Goal: Check status: Verify the current state of an ongoing process or item

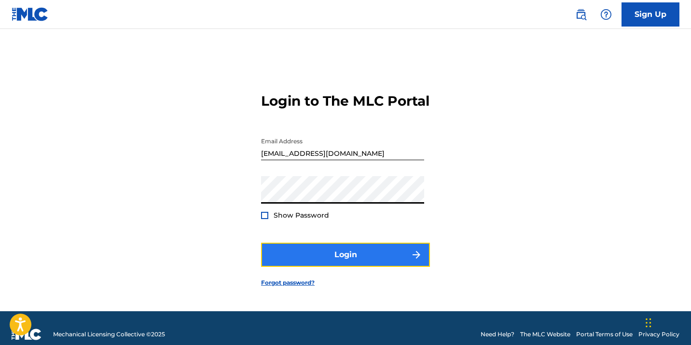
click at [369, 255] on button "Login" at bounding box center [345, 255] width 169 height 24
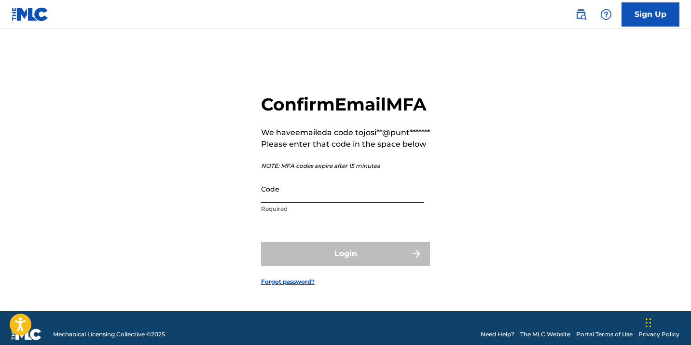
click at [314, 203] on input "Code" at bounding box center [342, 189] width 163 height 28
paste input "518593"
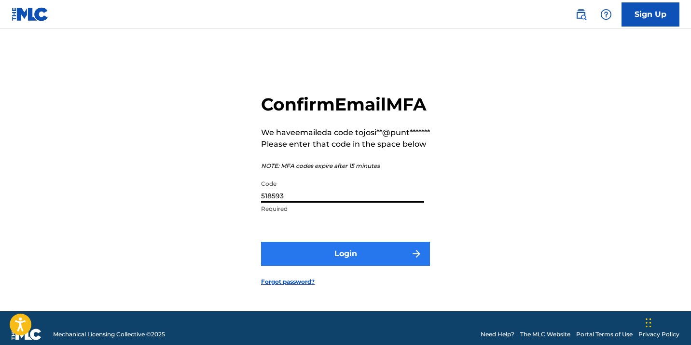
type input "518593"
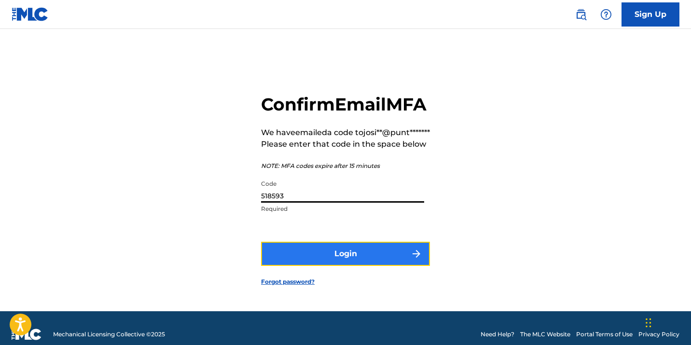
click at [316, 266] on button "Login" at bounding box center [345, 254] width 169 height 24
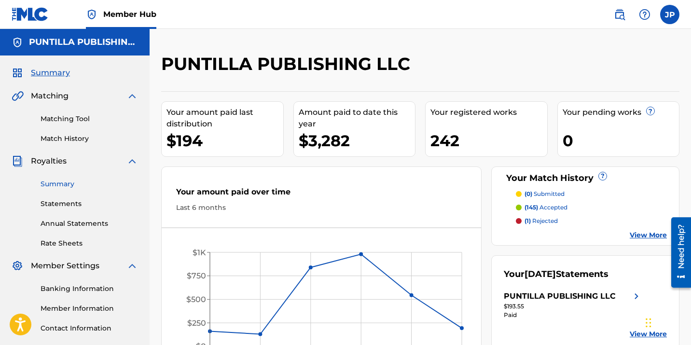
click at [74, 188] on link "Summary" at bounding box center [89, 184] width 97 height 10
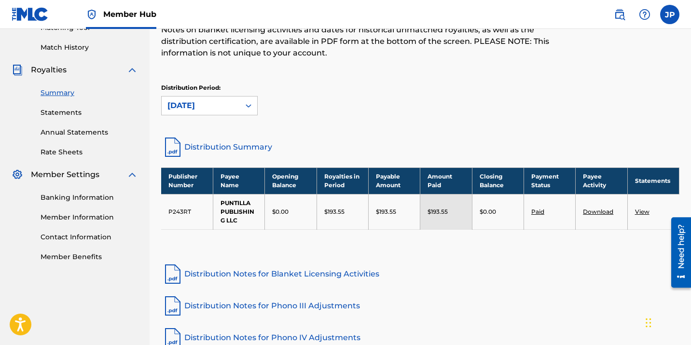
scroll to position [91, 0]
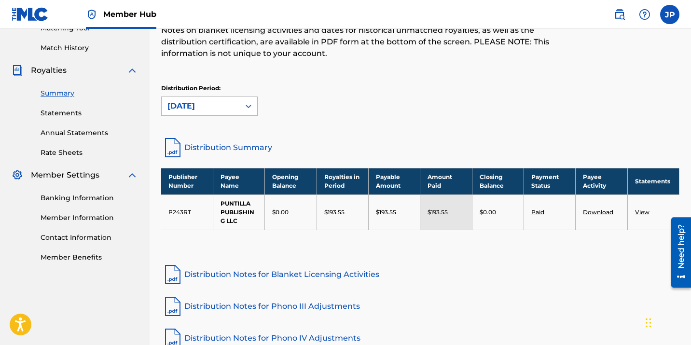
click at [252, 107] on icon at bounding box center [249, 106] width 10 height 10
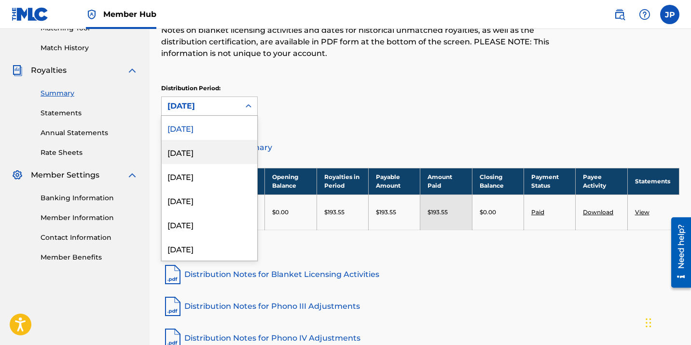
click at [222, 149] on div "[DATE]" at bounding box center [210, 152] width 96 height 24
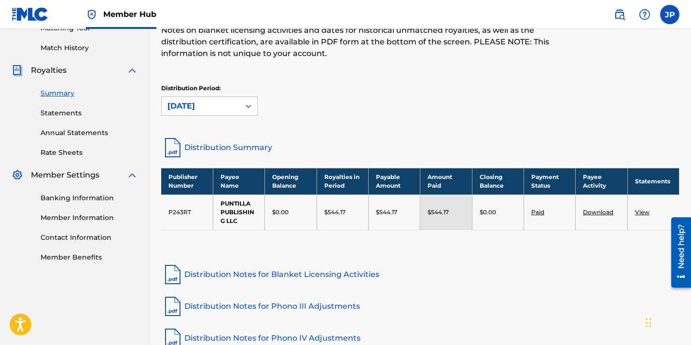
click at [235, 110] on div "[DATE]" at bounding box center [201, 106] width 78 height 18
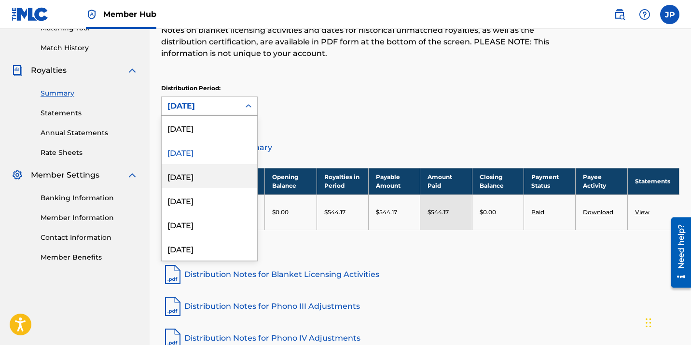
click at [215, 175] on div "[DATE]" at bounding box center [210, 176] width 96 height 24
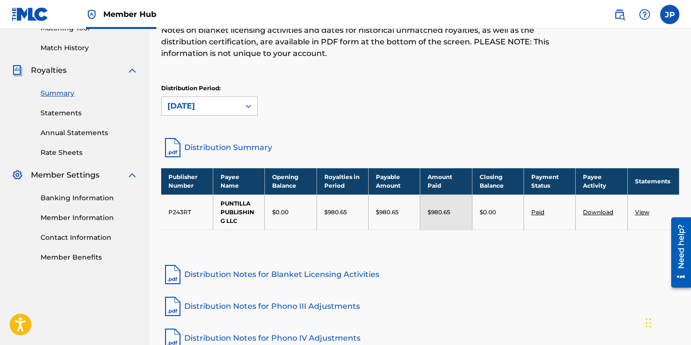
click at [223, 113] on div "[DATE]" at bounding box center [201, 106] width 78 height 18
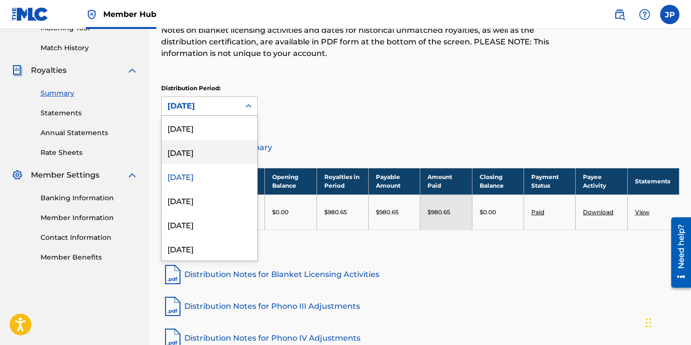
click at [214, 156] on div "[DATE]" at bounding box center [210, 152] width 96 height 24
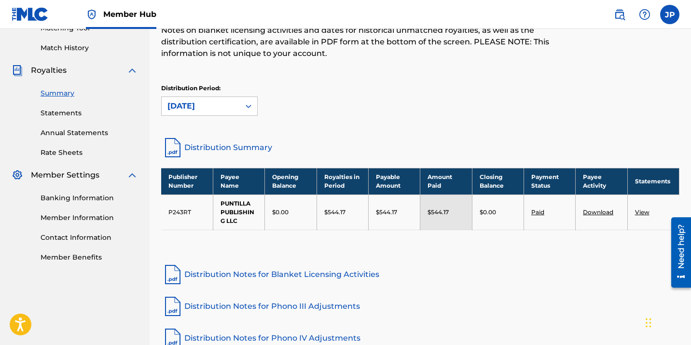
click at [243, 104] on div at bounding box center [248, 105] width 17 height 17
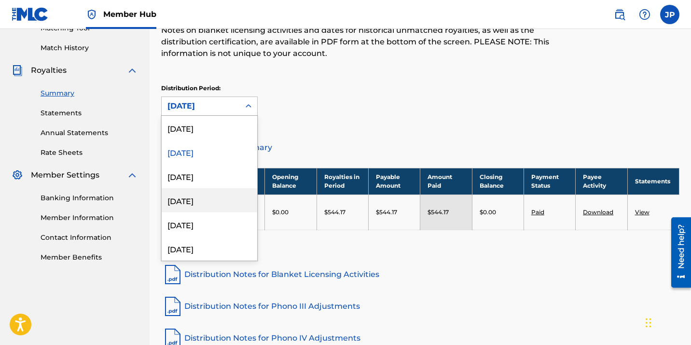
click at [206, 204] on div "[DATE]" at bounding box center [210, 200] width 96 height 24
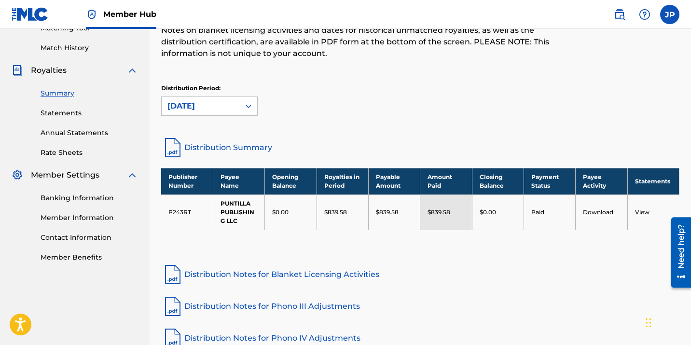
click at [647, 213] on link "View" at bounding box center [642, 211] width 14 height 7
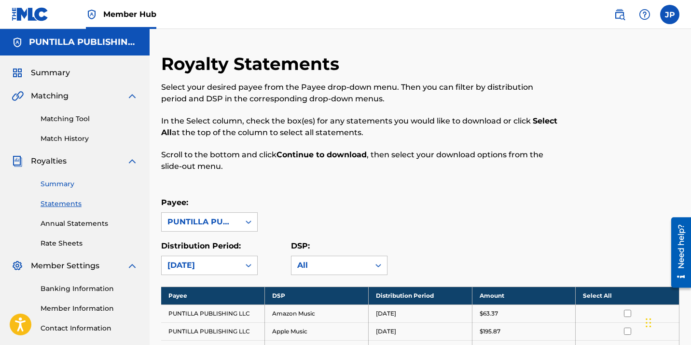
click at [67, 186] on link "Summary" at bounding box center [89, 184] width 97 height 10
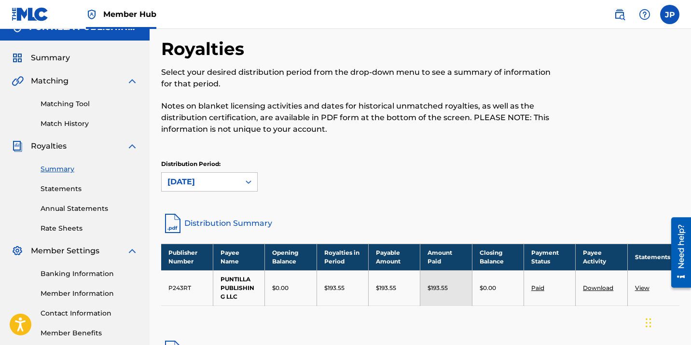
scroll to position [15, 0]
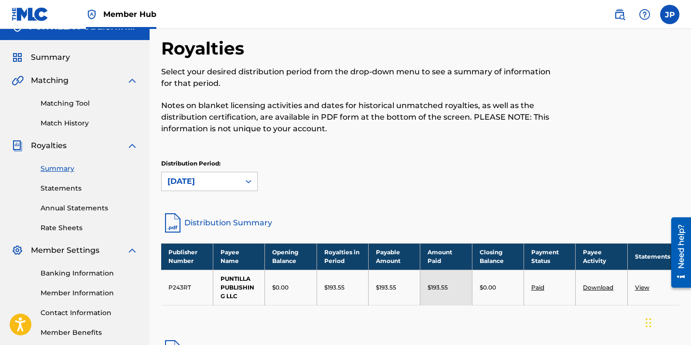
click at [239, 224] on link "Distribution Summary" at bounding box center [420, 222] width 518 height 23
click at [229, 191] on div "[DATE]" at bounding box center [209, 181] width 96 height 19
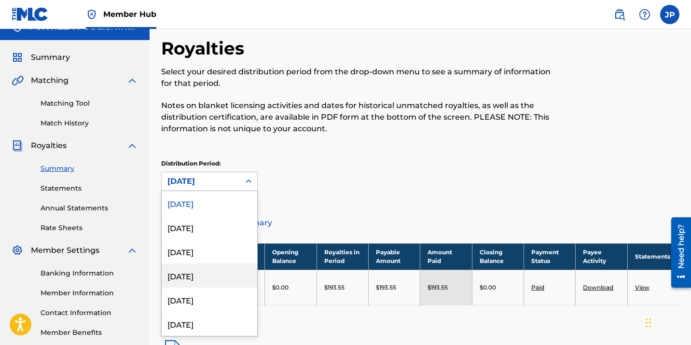
click at [211, 271] on div "[DATE]" at bounding box center [210, 275] width 96 height 24
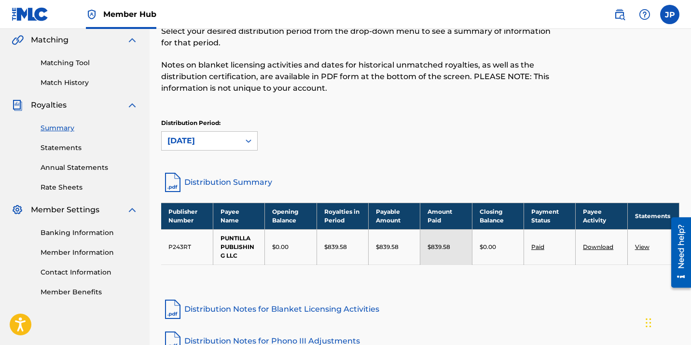
scroll to position [59, 0]
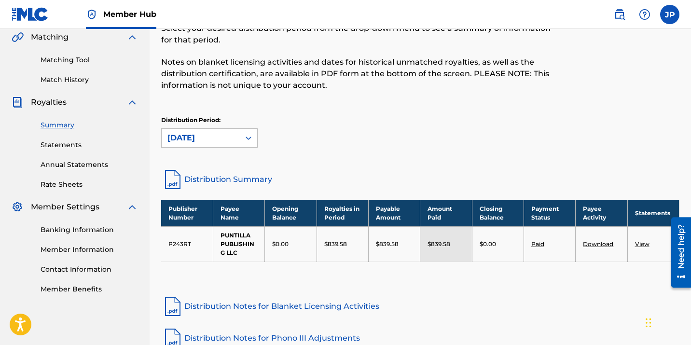
click at [239, 136] on div "[DATE]" at bounding box center [201, 138] width 78 height 18
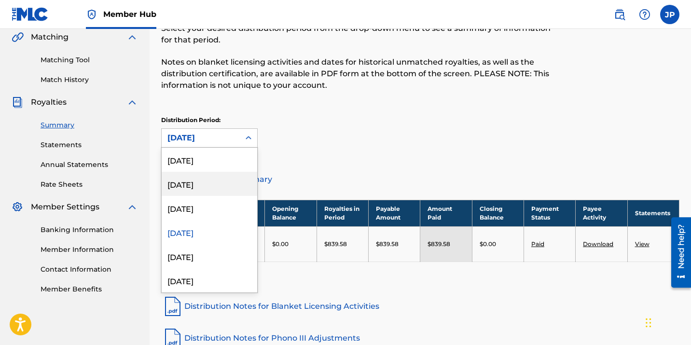
click at [216, 180] on div "[DATE]" at bounding box center [210, 184] width 96 height 24
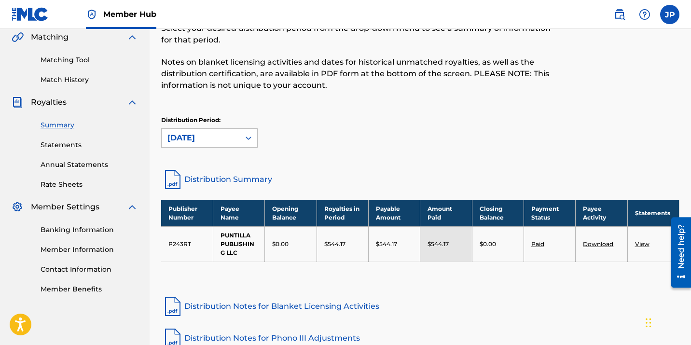
click at [220, 142] on div "[DATE]" at bounding box center [200, 138] width 67 height 12
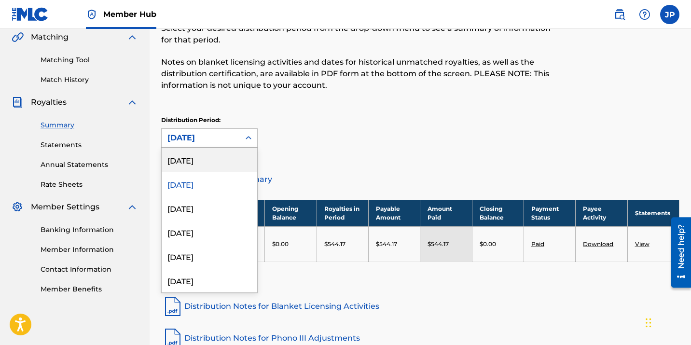
click at [214, 160] on div "[DATE]" at bounding box center [210, 160] width 96 height 24
